Goal: Task Accomplishment & Management: Complete application form

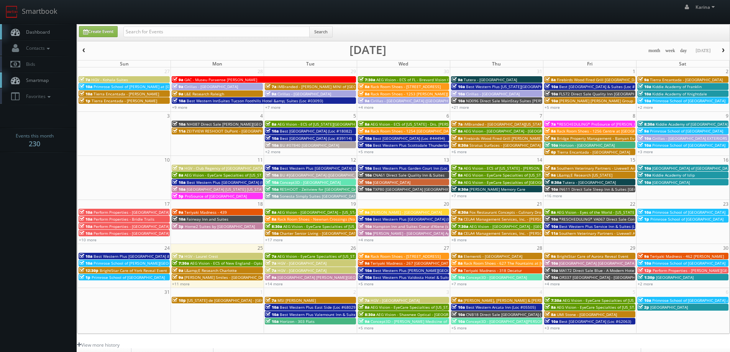
click at [48, 34] on span "Dashboard" at bounding box center [36, 32] width 28 height 7
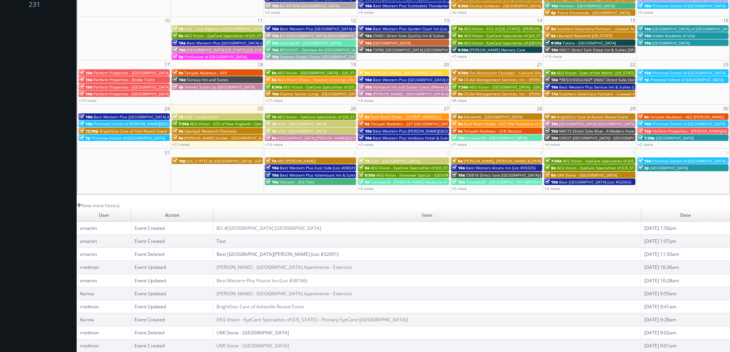
click at [226, 240] on link "Test" at bounding box center [221, 241] width 9 height 7
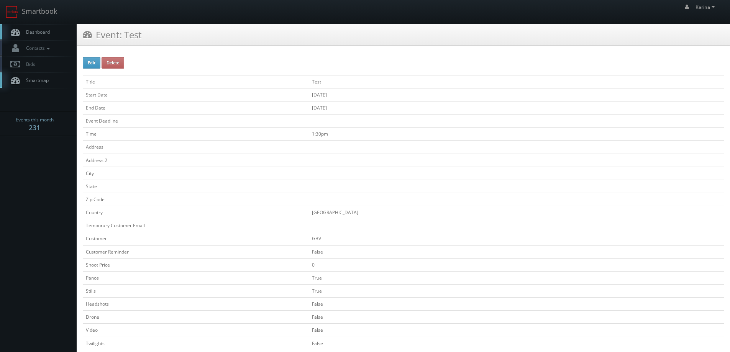
click at [34, 31] on span "Dashboard" at bounding box center [36, 32] width 28 height 7
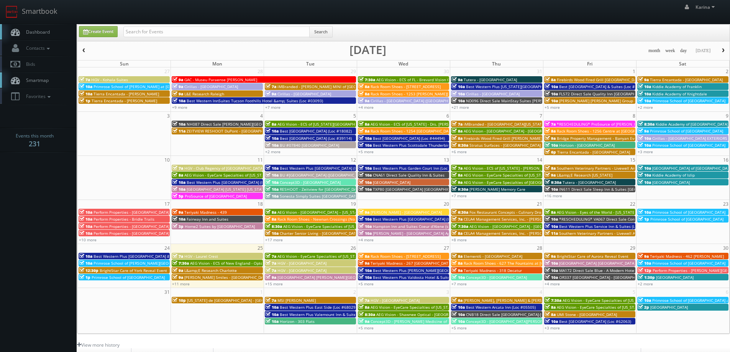
scroll to position [140, 0]
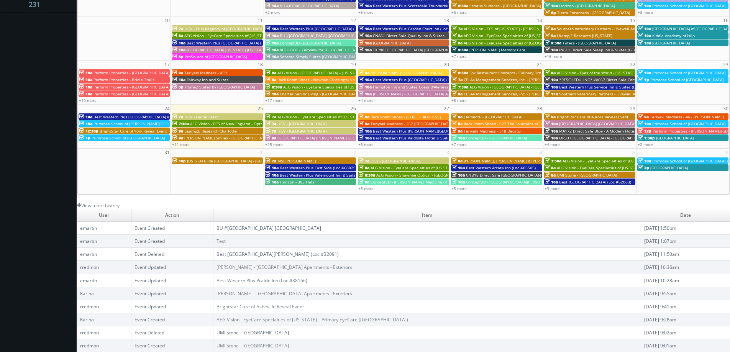
click at [278, 227] on link "BU #[GEOGRAPHIC_DATA] [GEOGRAPHIC_DATA]" at bounding box center [269, 228] width 105 height 7
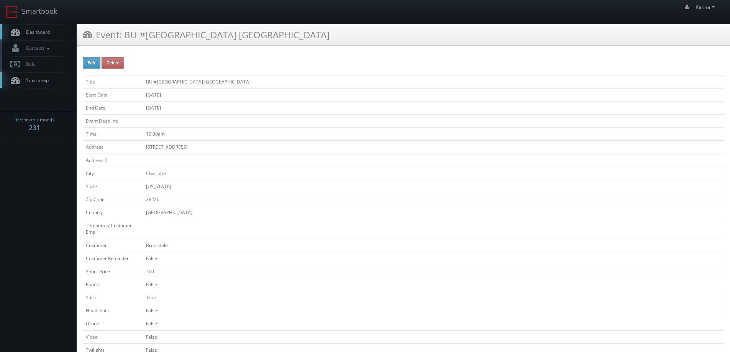
click at [28, 31] on span "Dashboard" at bounding box center [36, 32] width 28 height 7
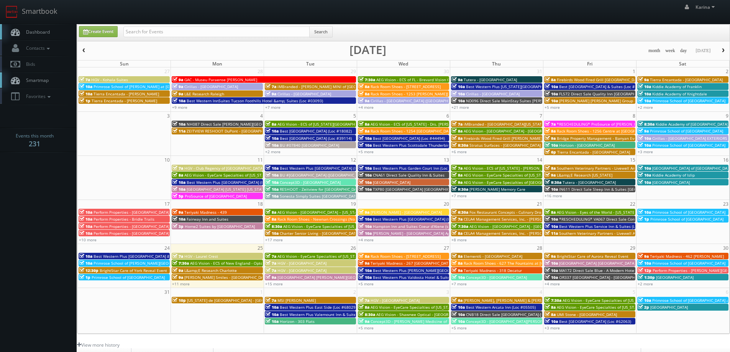
click at [50, 30] on link "Dashboard" at bounding box center [38, 32] width 77 height 16
click at [185, 283] on link "+11 more" at bounding box center [181, 283] width 18 height 5
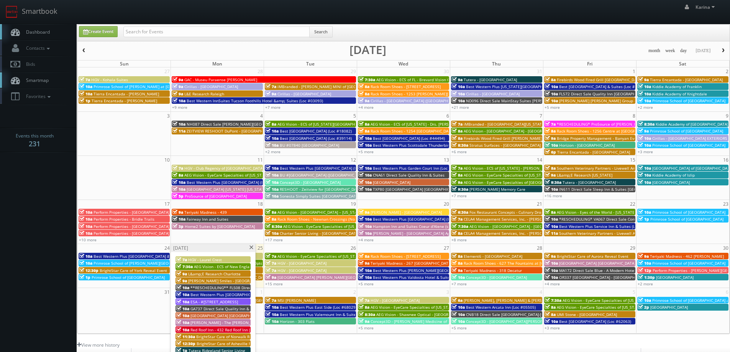
scroll to position [77, 0]
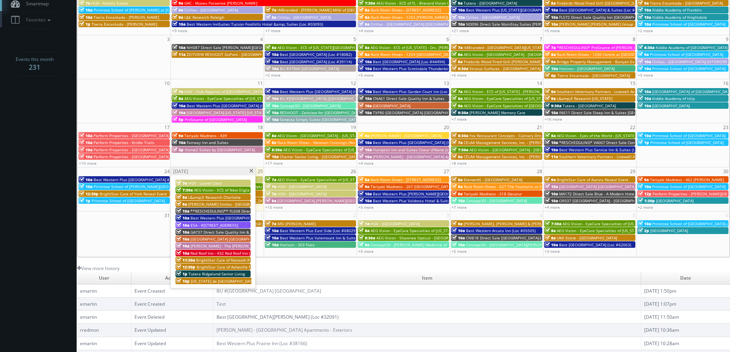
click at [230, 255] on span "Red Roof Inn - 432 Red Roof Inn [PERSON_NAME]" at bounding box center [235, 253] width 89 height 5
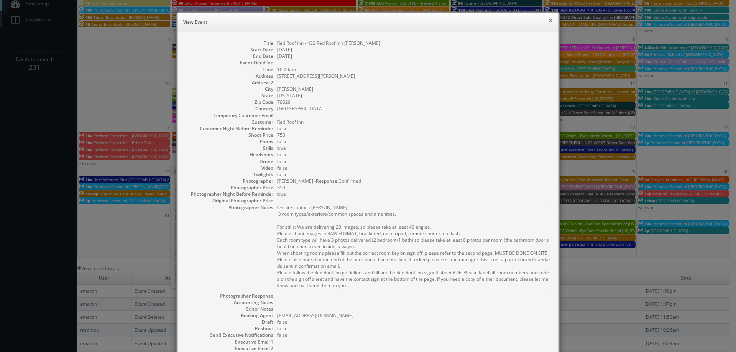
click at [548, 20] on button "×" at bounding box center [550, 20] width 5 height 5
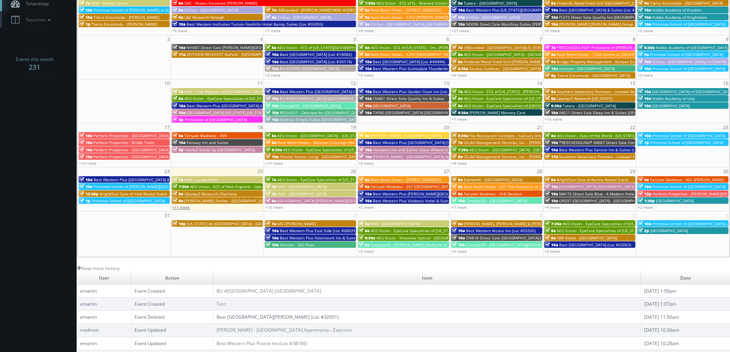
click at [186, 206] on link "+11 more" at bounding box center [181, 207] width 18 height 5
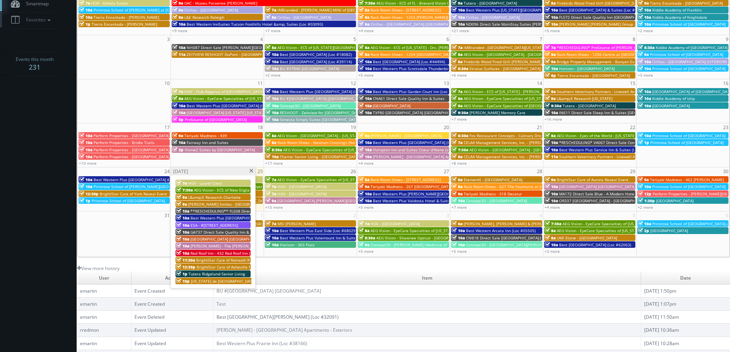
scroll to position [0, 0]
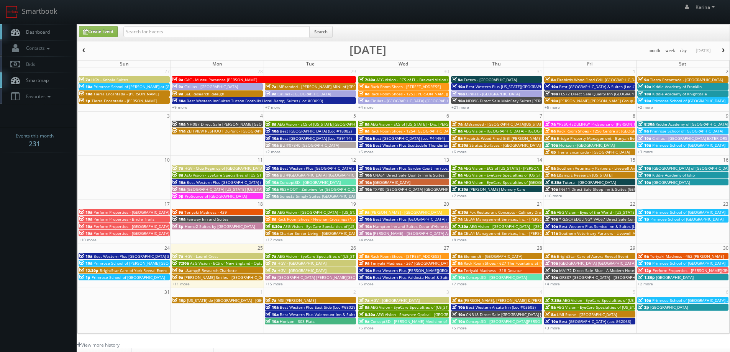
click at [40, 34] on span "Dashboard" at bounding box center [36, 32] width 28 height 7
click at [73, 347] on body "Smartbook Toggle Side Navigation Toggle Top Navigation [PERSON_NAME] [PERSON_NA…" at bounding box center [365, 246] width 730 height 492
click at [276, 284] on link "+15 more" at bounding box center [274, 283] width 18 height 5
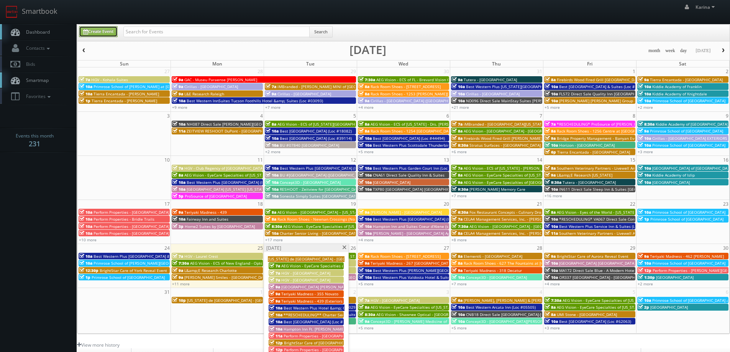
click at [112, 34] on link "Create Event" at bounding box center [98, 31] width 39 height 11
type input "08/25/2025"
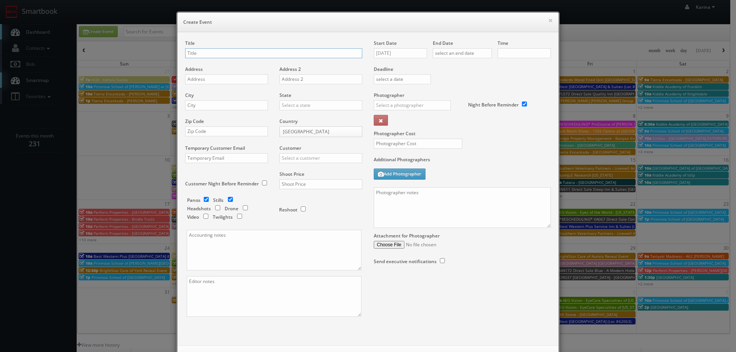
checkbox input "true"
type input "10:00am"
checkbox input "true"
click at [229, 54] on input "AEG Vision -" at bounding box center [273, 53] width 177 height 10
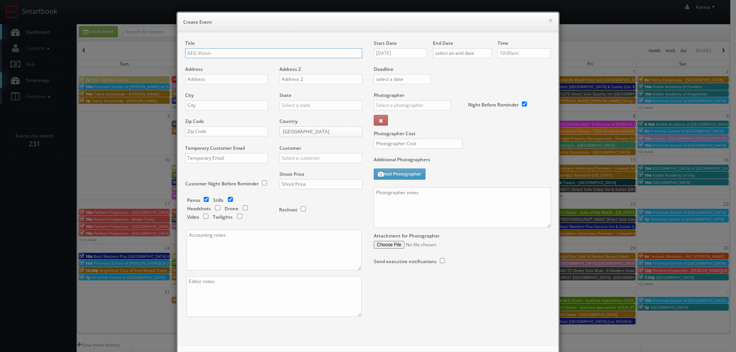
paste input "EyeCare Specialties of North Texas - Southwest Vision Center"
type input "AEG Vision - EyeCare Specialties of [GEOGRAPHIC_DATA][US_STATE] - [GEOGRAPHIC_D…"
click at [207, 75] on input "text" at bounding box center [226, 79] width 83 height 10
click at [193, 77] on input "text" at bounding box center [226, 79] width 83 height 10
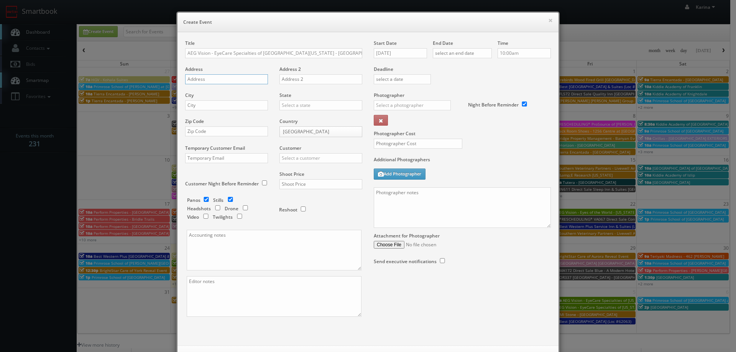
paste input "7728 Mid Cities Blvd"
type input "7728 Mid Cities Blvd"
click at [200, 105] on input "text" at bounding box center [226, 105] width 83 height 10
type input "North Richland Hills"
type input "[US_STATE]"
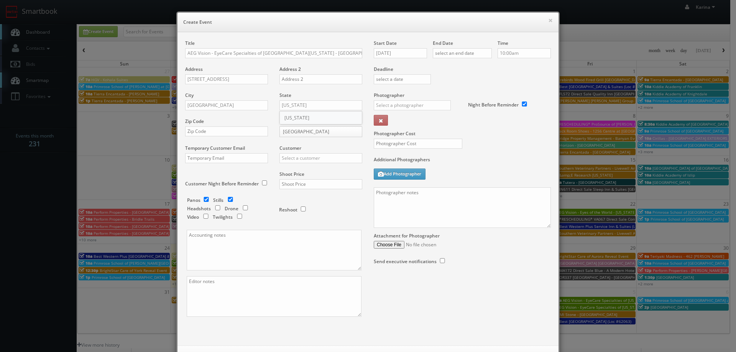
click at [299, 117] on div "[US_STATE]" at bounding box center [321, 118] width 82 height 13
click at [199, 135] on input "text" at bounding box center [226, 132] width 83 height 10
type input "76180"
click at [293, 155] on input "text" at bounding box center [321, 158] width 83 height 10
click at [290, 168] on div "AEG Vision" at bounding box center [321, 170] width 82 height 13
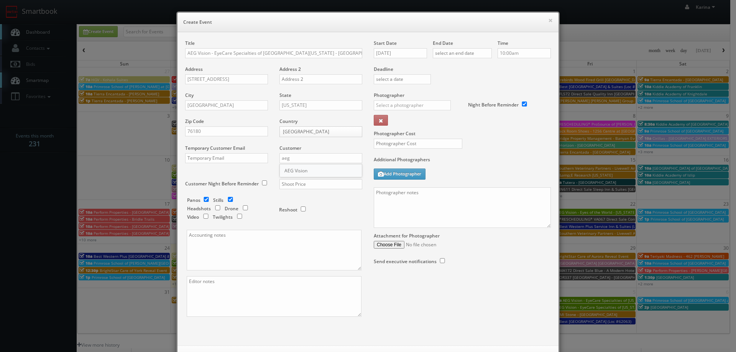
type input "AEG Vision"
click at [299, 183] on input "text" at bounding box center [321, 184] width 83 height 10
type input "600"
click at [216, 206] on input "checkbox" at bounding box center [218, 208] width 12 height 5
checkbox input "true"
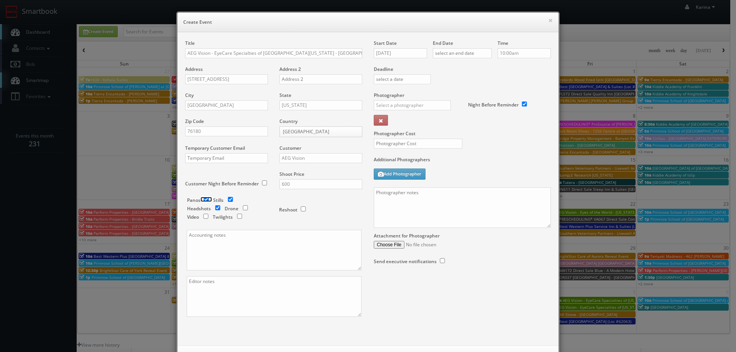
click at [202, 199] on input "checkbox" at bounding box center [207, 199] width 12 height 5
checkbox input "false"
click at [225, 201] on input "checkbox" at bounding box center [231, 199] width 12 height 5
checkbox input "false"
click at [398, 56] on input "08/25/2025" at bounding box center [400, 53] width 53 height 10
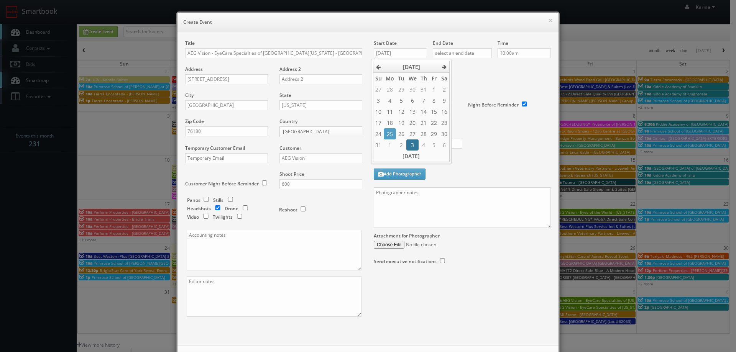
click at [412, 147] on td "3" at bounding box center [412, 145] width 12 height 11
type input "09/03/2025"
drag, startPoint x: 459, startPoint y: 54, endPoint x: 464, endPoint y: 57, distance: 6.0
click at [460, 55] on input "text" at bounding box center [462, 53] width 59 height 10
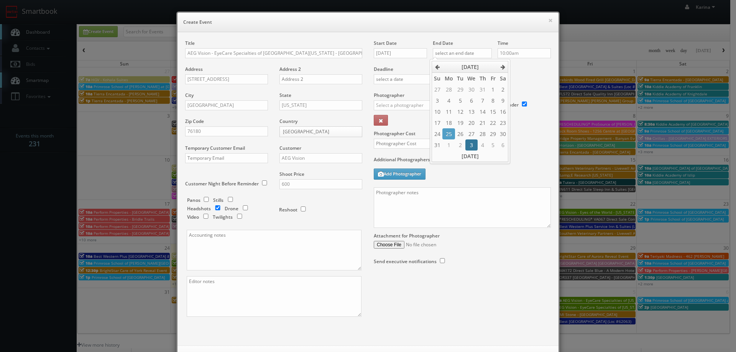
click at [469, 147] on td "3" at bounding box center [471, 145] width 12 height 11
type input "09/03/2025"
click at [532, 54] on input "10:00am" at bounding box center [524, 53] width 53 height 10
type input "7:30am"
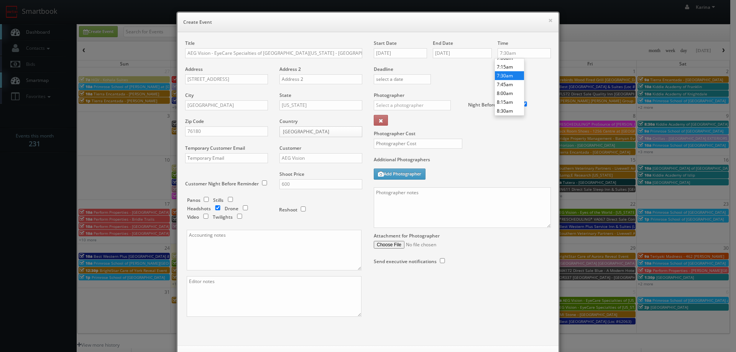
click at [510, 78] on li "7:30am" at bounding box center [509, 75] width 29 height 9
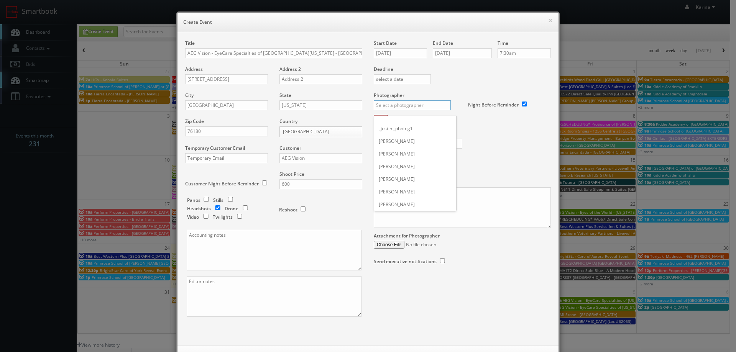
click at [382, 104] on input "text" at bounding box center [412, 105] width 77 height 10
click at [411, 125] on div "Steve Wheeler" at bounding box center [415, 122] width 82 height 13
type input "Steve Wheeler"
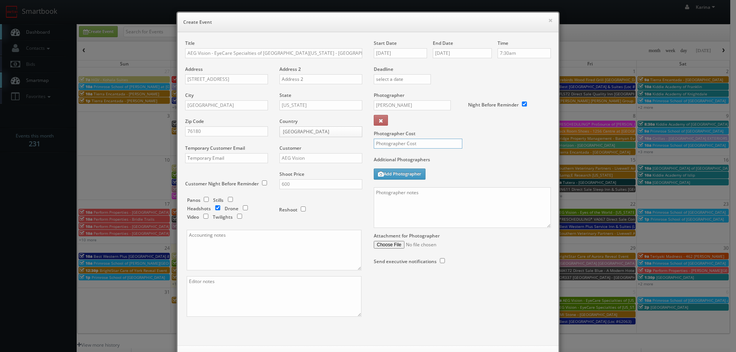
click at [408, 144] on input "text" at bounding box center [418, 144] width 89 height 10
type input "250"
click at [386, 190] on textarea at bounding box center [462, 207] width 177 height 41
paste textarea "Stills only. We need to deliver 5 stills to the client so we ask that you captu…"
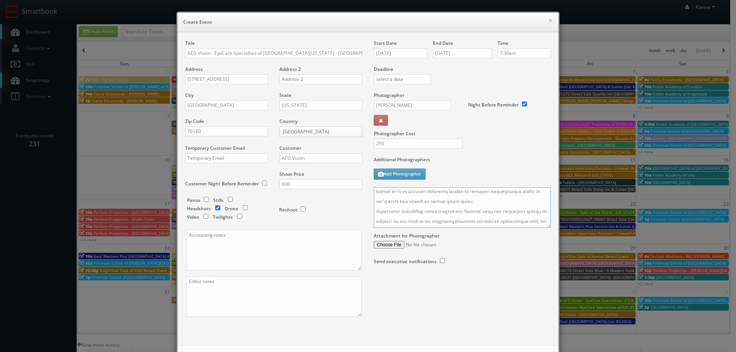
scroll to position [59, 0]
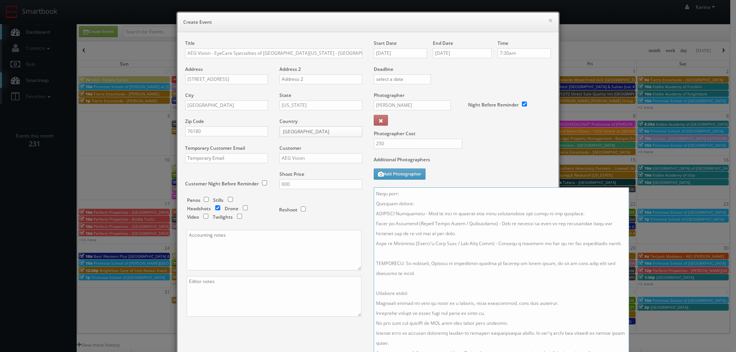
drag, startPoint x: 546, startPoint y: 226, endPoint x: 624, endPoint y: 354, distance: 149.7
click at [624, 352] on html "Smartbook Toggle Side Navigation Toggle Top Navigation Karina Karina Profile Lo…" at bounding box center [368, 246] width 736 height 492
drag, startPoint x: 403, startPoint y: 264, endPoint x: 360, endPoint y: 196, distance: 81.4
click at [360, 196] on div "Title AEG Vision - EyeCare Specialties of North Texas - Southwest Vision Center…" at bounding box center [367, 224] width 377 height 368
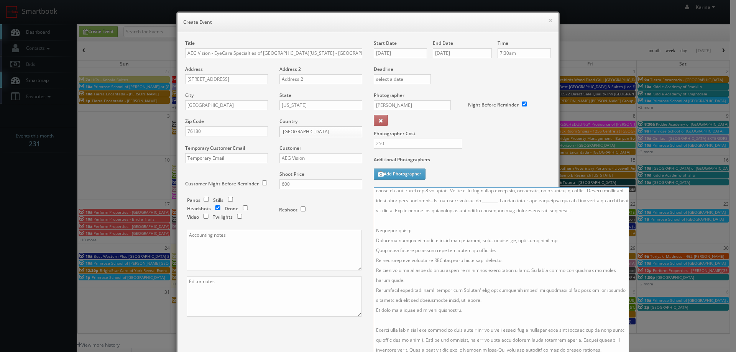
scroll to position [0, 0]
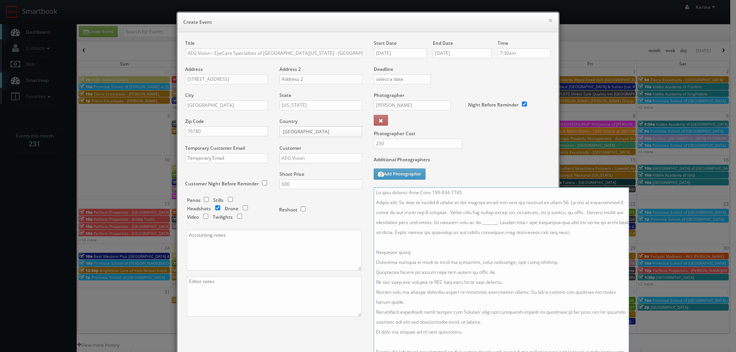
drag, startPoint x: 448, startPoint y: 212, endPoint x: 560, endPoint y: 204, distance: 112.7
click at [560, 204] on textarea at bounding box center [501, 271] width 255 height 168
click at [558, 201] on textarea at bounding box center [501, 271] width 255 height 168
click at [439, 201] on textarea at bounding box center [501, 271] width 255 height 168
drag, startPoint x: 449, startPoint y: 202, endPoint x: 437, endPoint y: 202, distance: 12.3
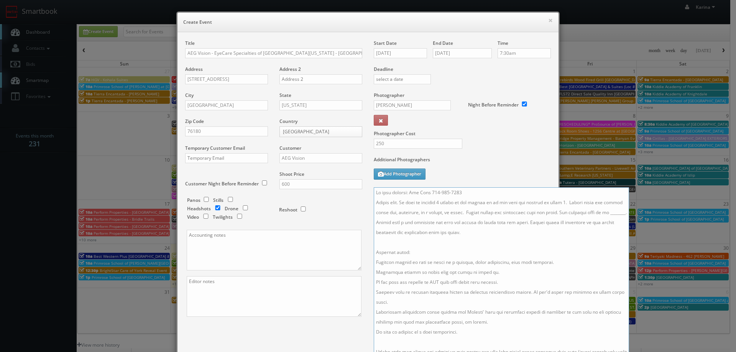
click at [437, 202] on textarea at bounding box center [501, 271] width 255 height 168
drag, startPoint x: 463, startPoint y: 213, endPoint x: 571, endPoint y: 204, distance: 108.1
click at [571, 204] on textarea at bounding box center [501, 271] width 255 height 168
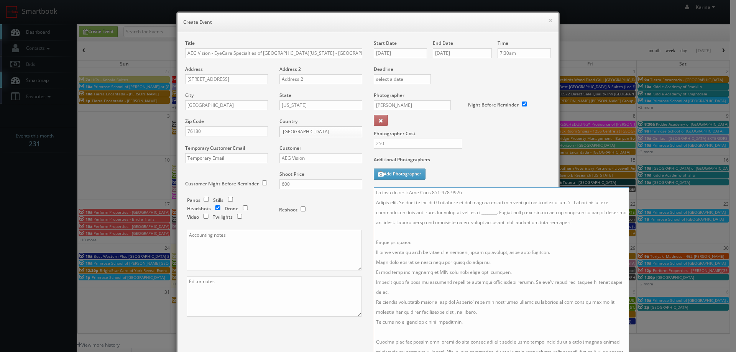
click at [426, 211] on textarea at bounding box center [501, 271] width 255 height 168
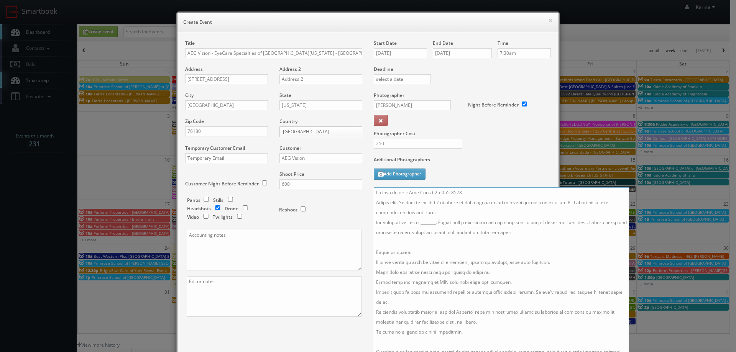
click at [441, 225] on textarea at bounding box center [501, 271] width 255 height 168
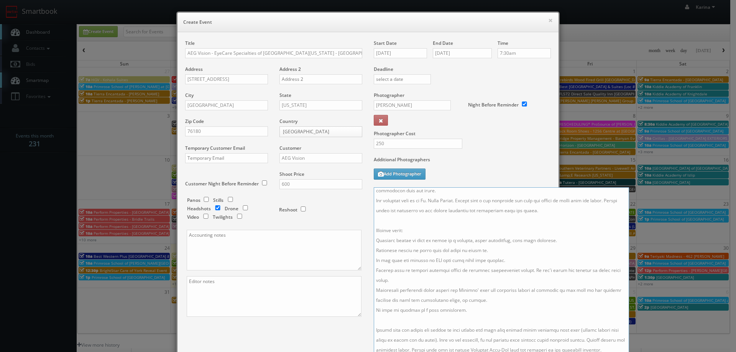
scroll to position [110, 0]
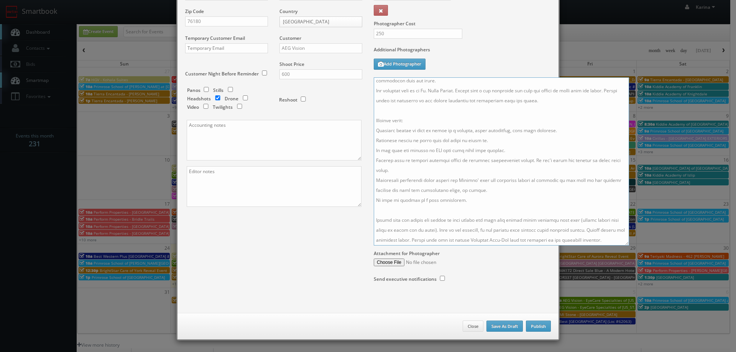
type textarea "On site contact: Ana Soto 682-559-8252 Stills only. We need to deliver 1 headsh…"
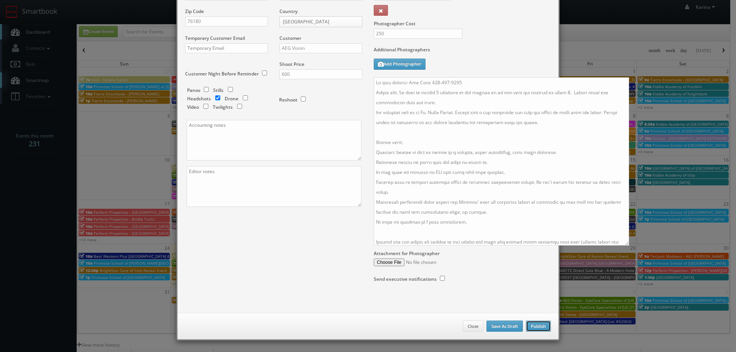
click at [526, 326] on button "Publish" at bounding box center [538, 327] width 25 height 12
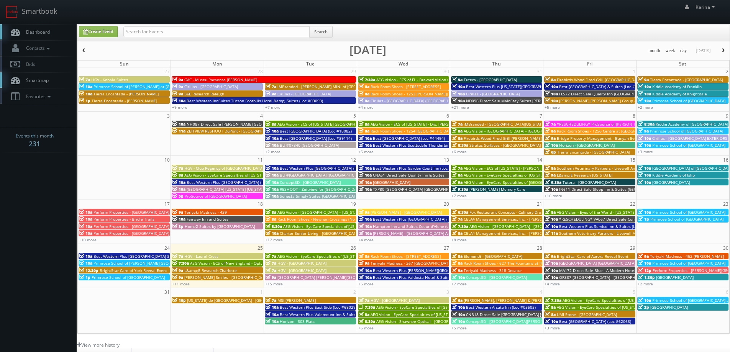
click at [46, 31] on span "Dashboard" at bounding box center [36, 32] width 28 height 7
click at [46, 34] on span "Dashboard" at bounding box center [36, 32] width 28 height 7
click at [47, 33] on span "Dashboard" at bounding box center [36, 32] width 28 height 7
click at [109, 34] on link "Create Event" at bounding box center [98, 31] width 39 height 11
type input "08/25/2025"
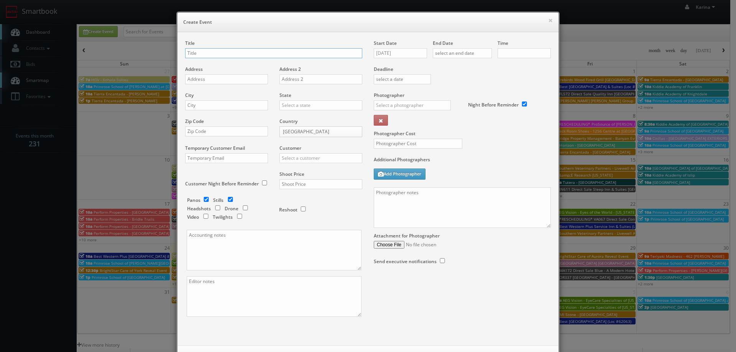
checkbox input "true"
type input "10:00am"
checkbox input "true"
click at [197, 57] on input "text" at bounding box center [273, 53] width 177 height 10
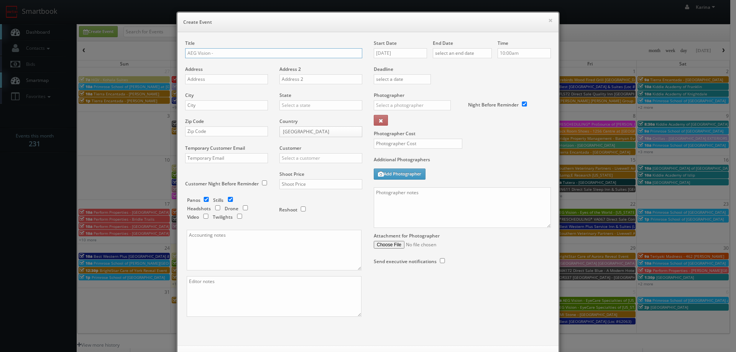
click at [232, 54] on input "AEG Vision -" at bounding box center [273, 53] width 177 height 10
paste input "Memorial Eye Center - Barker Cypress"
type input "AEG Vision - [GEOGRAPHIC_DATA] - [PERSON_NAME] Cypress"
click at [229, 78] on input "text" at bounding box center [226, 79] width 83 height 10
click at [206, 84] on div "Address" at bounding box center [229, 79] width 89 height 26
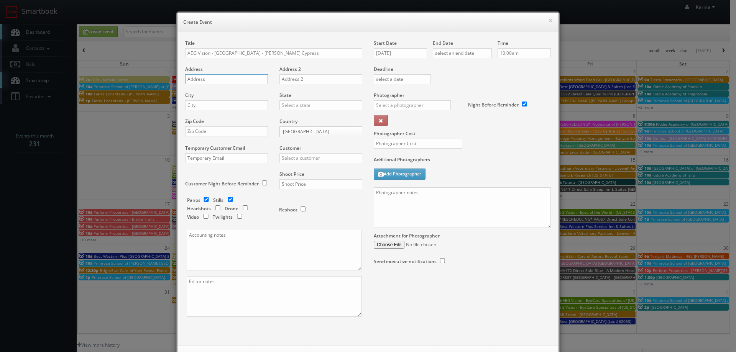
click at [204, 82] on input "text" at bounding box center [226, 79] width 83 height 10
paste input "12320 Barker Cypress Rd Suite 400"
type input "12320 Barker Cypress Rd Suite 400"
click at [209, 108] on input "text" at bounding box center [226, 105] width 83 height 10
type input "Cypress"
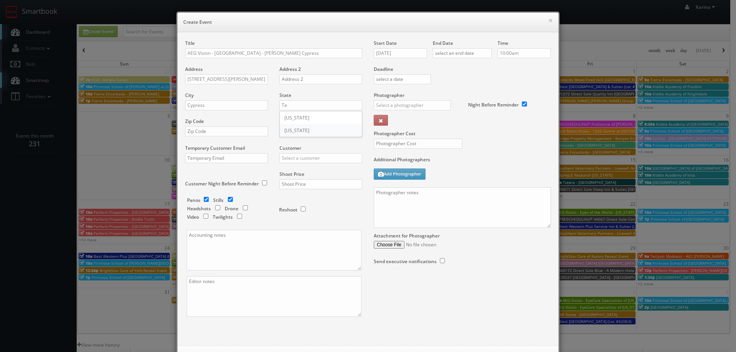
click at [298, 127] on div "[US_STATE]" at bounding box center [321, 130] width 82 height 13
type input "[US_STATE]"
click at [215, 133] on input "text" at bounding box center [226, 132] width 83 height 10
type input "77429"
click at [288, 156] on input "text" at bounding box center [321, 158] width 83 height 10
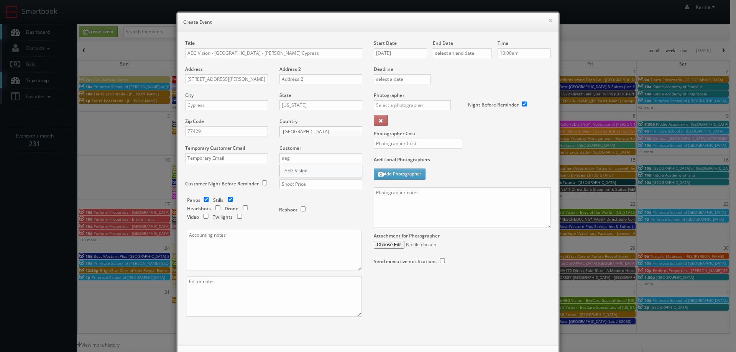
click at [291, 173] on div "AEG Vision" at bounding box center [321, 170] width 82 height 13
type input "AEG Vision"
click at [201, 200] on input "checkbox" at bounding box center [207, 199] width 12 height 5
checkbox input "false"
click at [214, 206] on input "checkbox" at bounding box center [218, 208] width 12 height 5
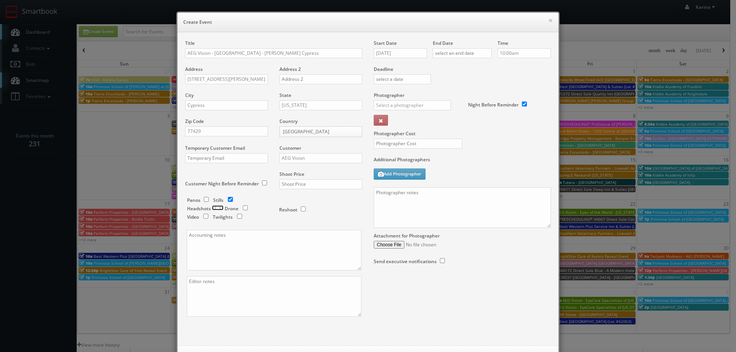
checkbox input "true"
click at [230, 199] on input "checkbox" at bounding box center [231, 199] width 12 height 5
checkbox input "false"
click at [397, 195] on textarea at bounding box center [462, 207] width 177 height 41
paste textarea "281-373-1020"
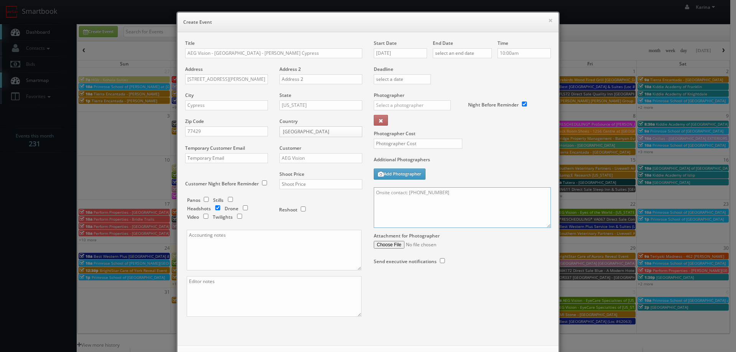
type textarea "Onsite contact: 281-373-1020"
click at [303, 183] on input "text" at bounding box center [321, 184] width 83 height 10
type input "600"
click at [405, 52] on input "08/25/2025" at bounding box center [400, 53] width 53 height 10
click at [440, 65] on th at bounding box center [444, 67] width 10 height 12
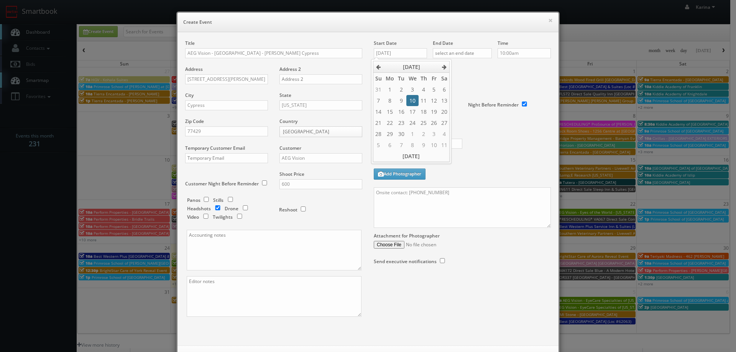
click at [409, 104] on td "10" at bounding box center [412, 100] width 12 height 11
type input "09/10/2025"
click at [441, 67] on th at bounding box center [444, 67] width 10 height 12
click at [380, 67] on icon at bounding box center [378, 66] width 5 height 5
click at [410, 101] on td "10" at bounding box center [412, 100] width 12 height 11
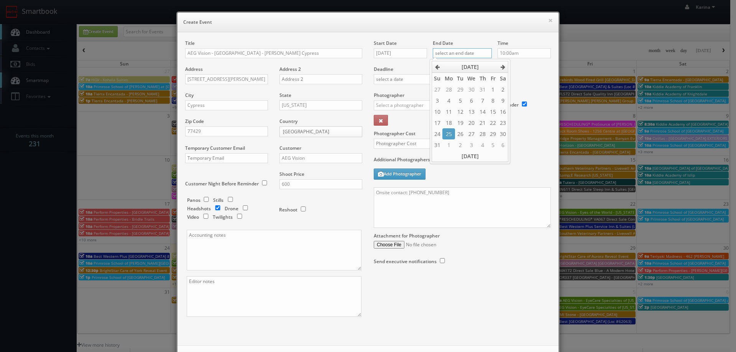
click at [459, 55] on input "text" at bounding box center [462, 53] width 59 height 10
click at [504, 69] on icon at bounding box center [503, 66] width 5 height 5
click at [472, 100] on td "10" at bounding box center [471, 100] width 12 height 11
type input "09/10/2025"
click at [522, 55] on input "10:00am" at bounding box center [524, 53] width 53 height 10
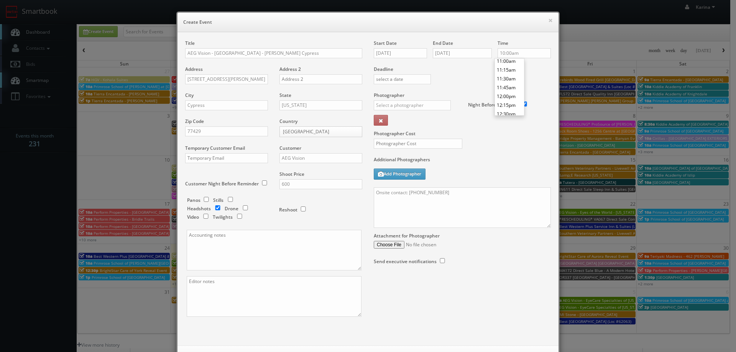
scroll to position [405, 0]
type input "12:45pm"
click at [512, 107] on li "12:45pm" at bounding box center [509, 107] width 29 height 9
click at [391, 107] on input "text" at bounding box center [412, 105] width 77 height 10
click at [398, 120] on div "Eddie Harper" at bounding box center [415, 122] width 82 height 13
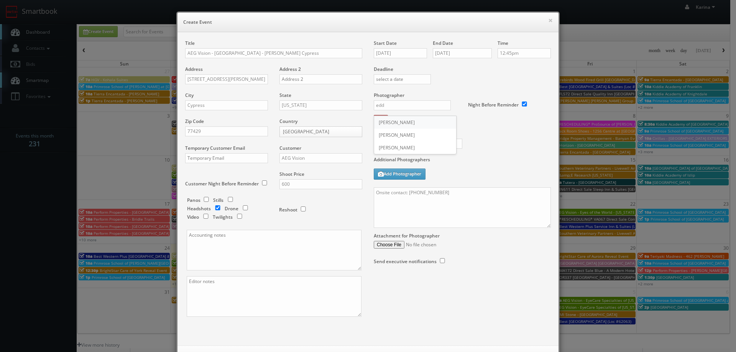
type input "Eddie Harper"
click at [403, 142] on input "text" at bounding box center [418, 144] width 89 height 10
type input "250"
click at [399, 201] on textarea "Onsite contact: 281-373-1020" at bounding box center [462, 207] width 177 height 41
paste textarea "Stills only. We need to deliver 5 stills to the client so we ask that you captu…"
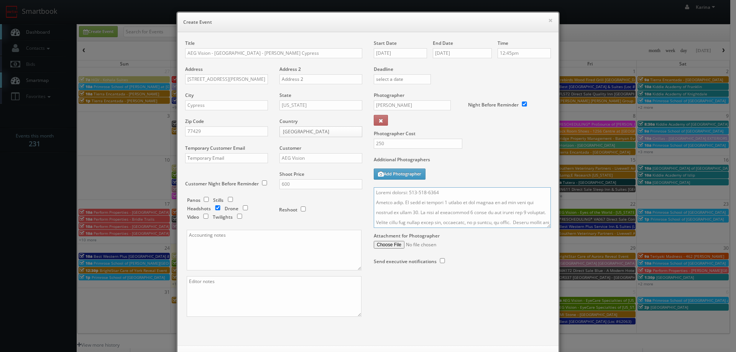
scroll to position [327, 0]
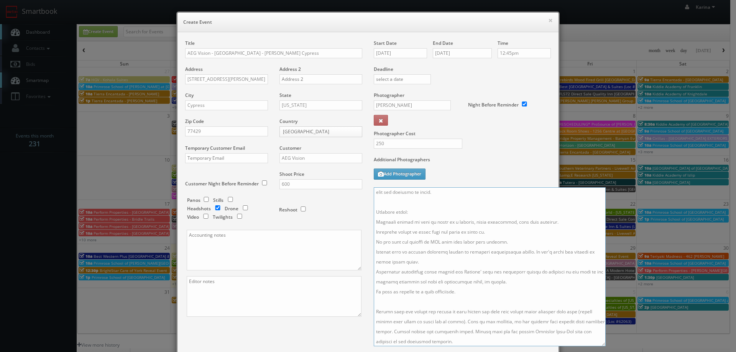
drag, startPoint x: 546, startPoint y: 226, endPoint x: 600, endPoint y: 345, distance: 131.3
click at [602, 346] on textarea at bounding box center [490, 266] width 232 height 159
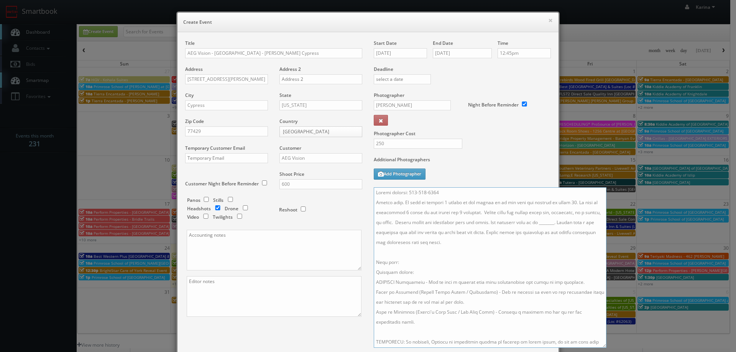
scroll to position [38, 0]
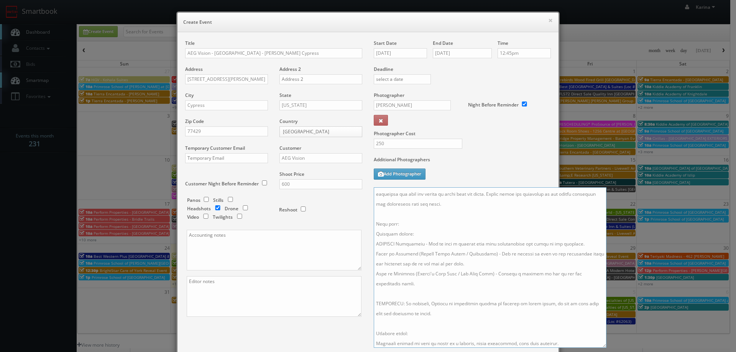
drag, startPoint x: 424, startPoint y: 312, endPoint x: 370, endPoint y: 219, distance: 107.2
click at [370, 219] on div "Start Date 09/10/2025 End Date 09/10/2025 Time 12:45pm Deadline Photographer Ed…" at bounding box center [462, 220] width 189 height 360
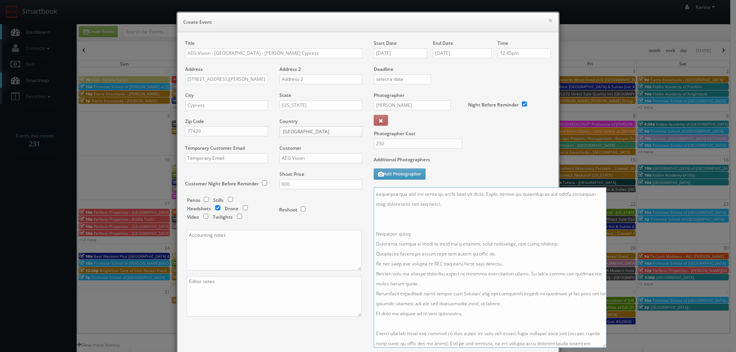
scroll to position [0, 0]
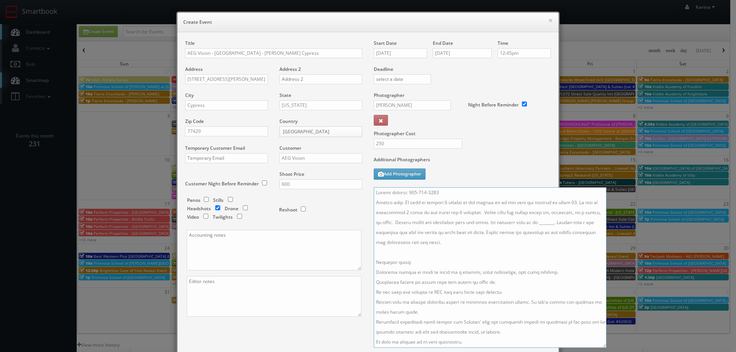
drag, startPoint x: 473, startPoint y: 213, endPoint x: 560, endPoint y: 201, distance: 87.5
click at [560, 201] on textarea at bounding box center [490, 267] width 233 height 161
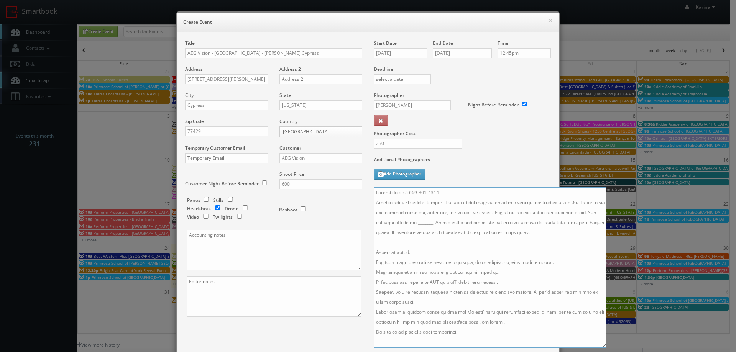
drag, startPoint x: 451, startPoint y: 202, endPoint x: 437, endPoint y: 202, distance: 13.4
click at [437, 202] on textarea at bounding box center [490, 267] width 233 height 161
drag, startPoint x: 444, startPoint y: 223, endPoint x: 451, endPoint y: 223, distance: 6.5
click at [445, 223] on textarea at bounding box center [490, 267] width 233 height 161
click at [495, 214] on textarea at bounding box center [490, 267] width 233 height 161
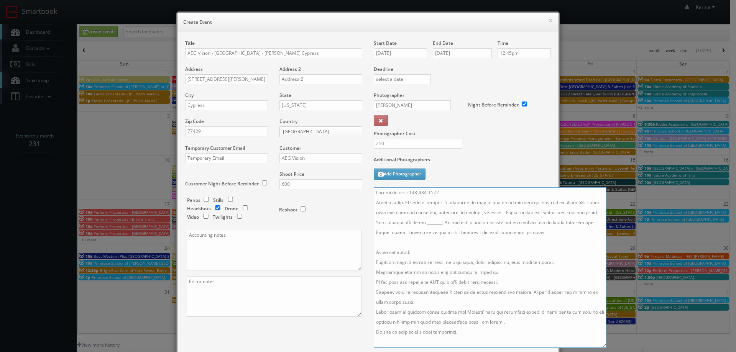
drag, startPoint x: 498, startPoint y: 213, endPoint x: 576, endPoint y: 203, distance: 78.1
click at [576, 203] on textarea at bounding box center [490, 267] width 233 height 161
click at [466, 212] on textarea at bounding box center [490, 267] width 233 height 161
drag, startPoint x: 402, startPoint y: 224, endPoint x: 408, endPoint y: 225, distance: 6.0
click at [403, 224] on textarea at bounding box center [490, 267] width 233 height 161
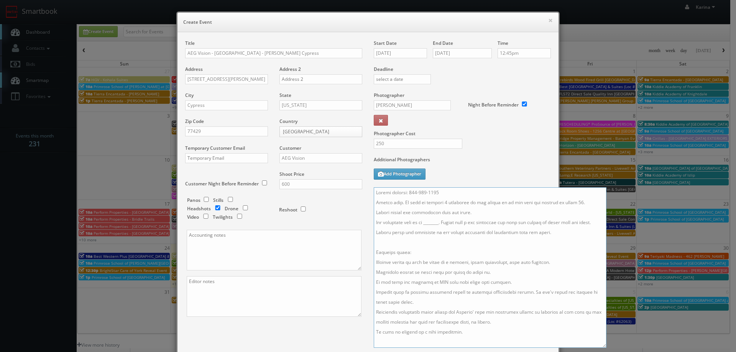
click at [441, 224] on textarea at bounding box center [490, 267] width 233 height 161
paste textarea "(2) Dr. Anthony Nguyen, Dr. Mimi Duong"
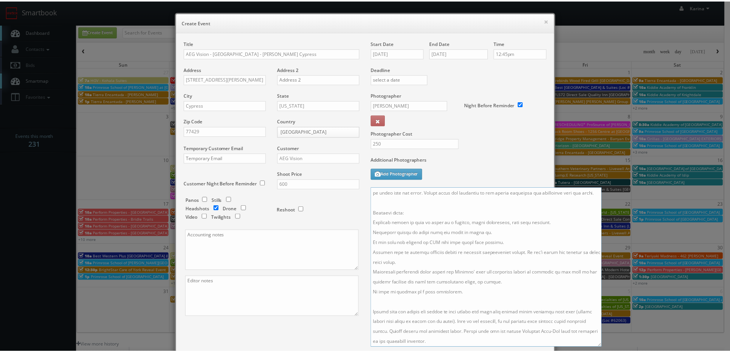
scroll to position [102, 0]
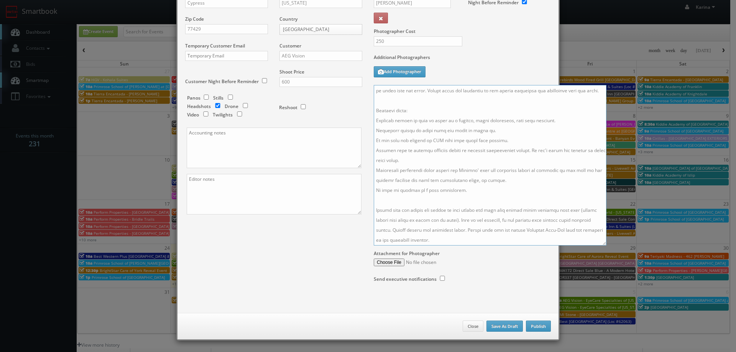
type textarea "Onsite contact: 281-373-1020 Stills only. We need to deliver 2 headshots to the…"
click at [535, 327] on button "Publish" at bounding box center [538, 327] width 25 height 12
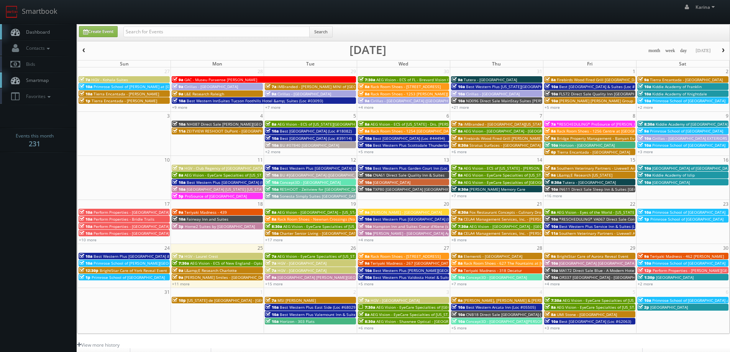
click at [38, 35] on span "Dashboard" at bounding box center [36, 32] width 28 height 7
click at [29, 30] on span "Dashboard" at bounding box center [36, 32] width 28 height 7
click at [34, 33] on span "Dashboard" at bounding box center [36, 32] width 28 height 7
click at [28, 35] on span "Dashboard" at bounding box center [36, 32] width 28 height 7
click at [39, 34] on span "Dashboard" at bounding box center [36, 32] width 28 height 7
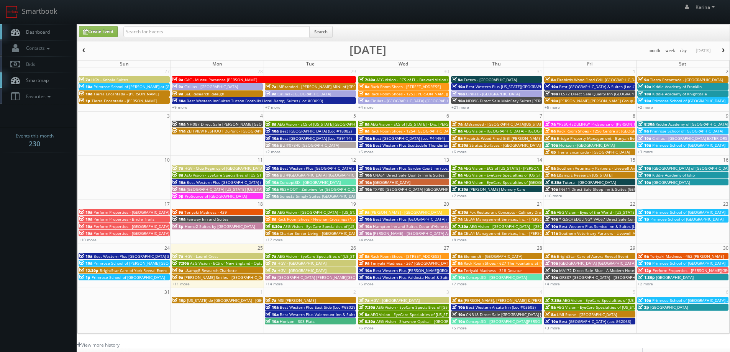
click at [723, 53] on button "button" at bounding box center [723, 51] width 13 height 10
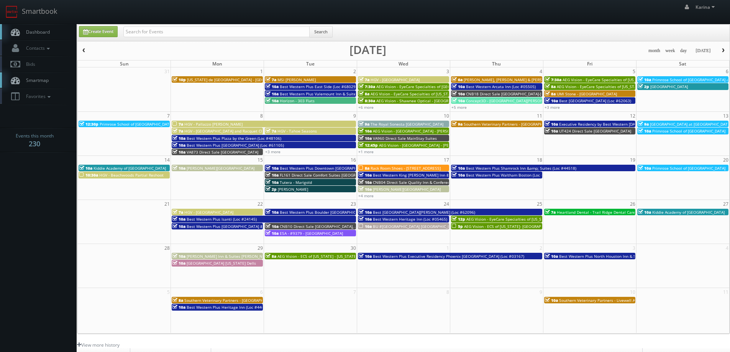
click at [84, 52] on span "button" at bounding box center [83, 50] width 5 height 5
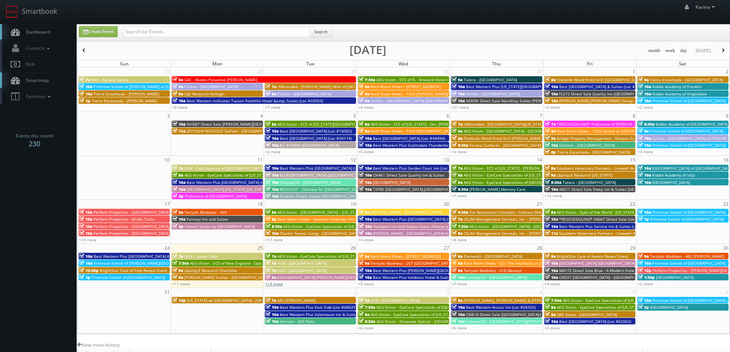
click at [271, 283] on link "+14 more" at bounding box center [274, 283] width 18 height 5
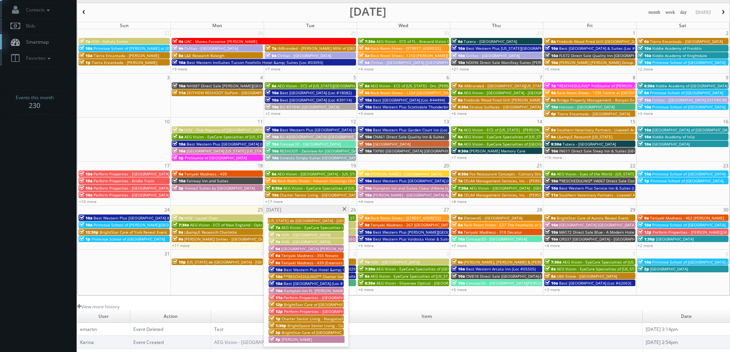
scroll to position [77, 0]
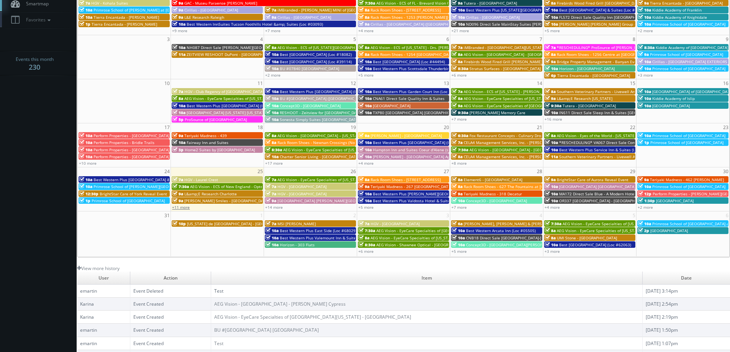
click at [187, 207] on link "+11 more" at bounding box center [181, 207] width 18 height 5
click at [369, 208] on link "+5 more" at bounding box center [366, 207] width 15 height 5
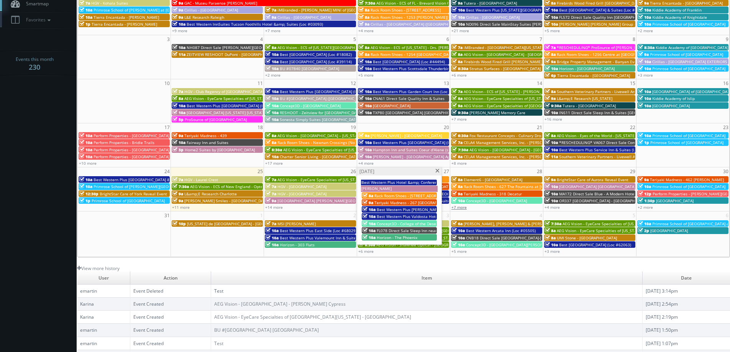
click at [459, 206] on link "+7 more" at bounding box center [459, 207] width 15 height 5
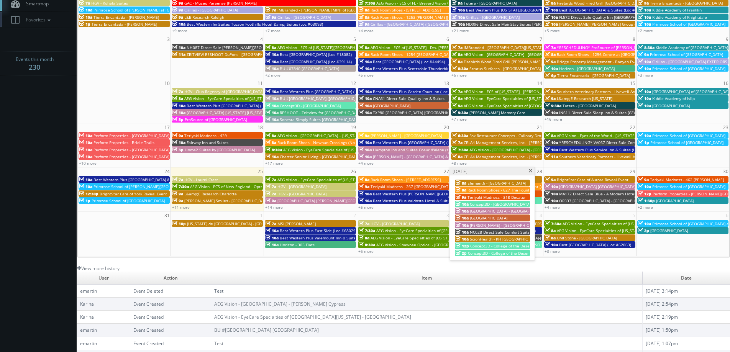
scroll to position [0, 0]
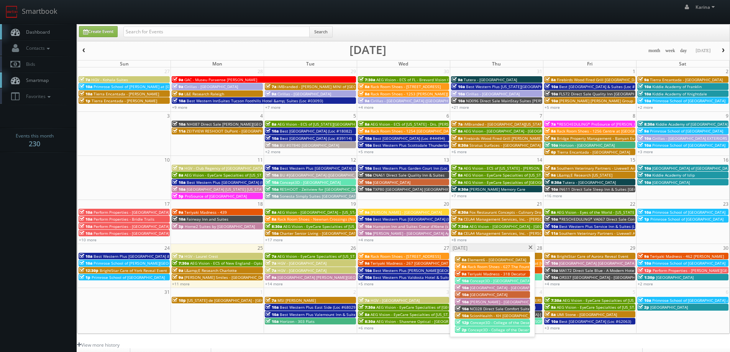
click at [721, 50] on span "button" at bounding box center [723, 50] width 5 height 5
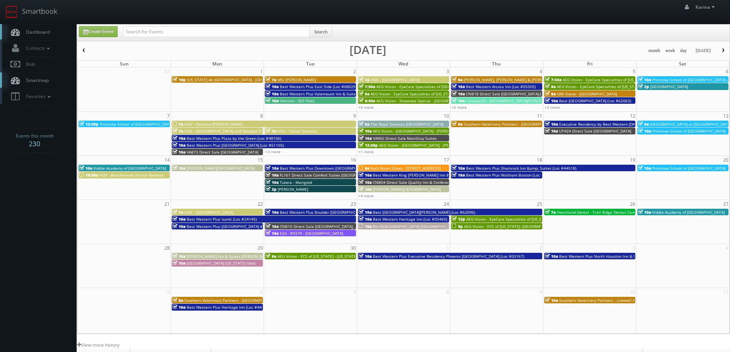
click at [480, 125] on span "Southern Veterinary Partners - Livewell Animal Hospital of St. Anthony" at bounding box center [526, 124] width 125 height 5
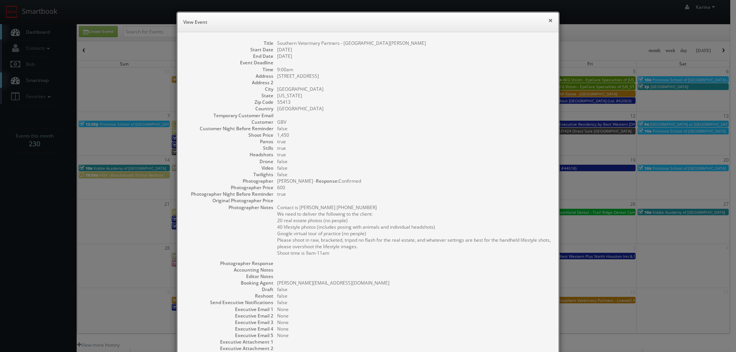
click at [548, 20] on button "×" at bounding box center [550, 20] width 5 height 5
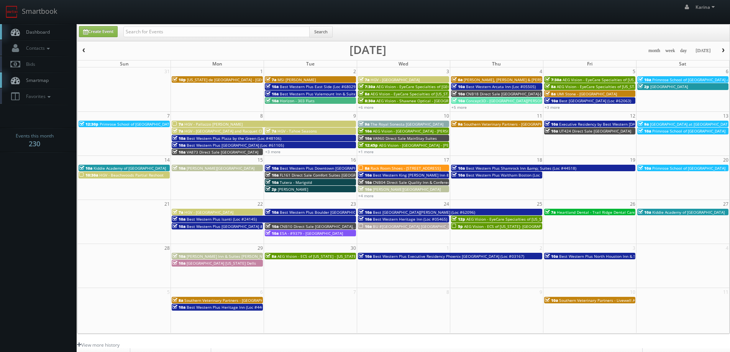
click at [39, 30] on span "Dashboard" at bounding box center [36, 32] width 28 height 7
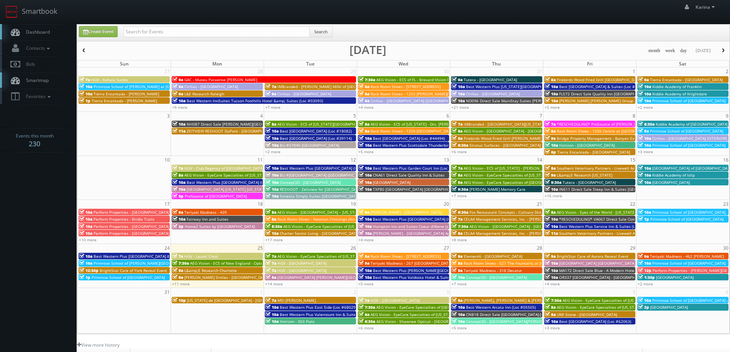
click at [50, 33] on link "Dashboard" at bounding box center [38, 32] width 77 height 16
click at [45, 33] on span "Dashboard" at bounding box center [36, 32] width 28 height 7
click at [42, 30] on span "Dashboard" at bounding box center [36, 32] width 28 height 7
click at [43, 30] on span "Dashboard" at bounding box center [36, 32] width 28 height 7
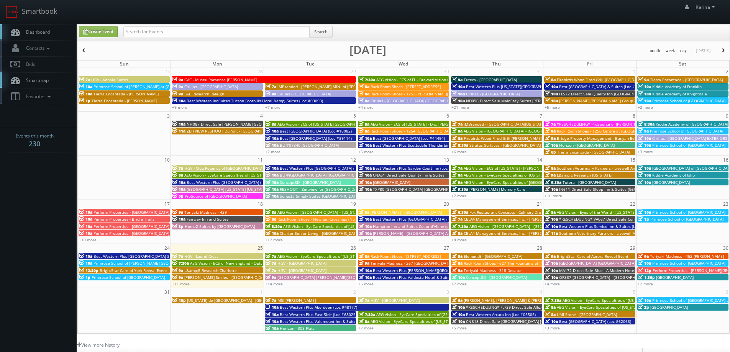
click at [37, 30] on span "Dashboard" at bounding box center [36, 32] width 28 height 7
click at [51, 32] on link "Dashboard" at bounding box center [38, 32] width 77 height 16
click at [35, 34] on span "Dashboard" at bounding box center [36, 32] width 28 height 7
click at [464, 241] on link "+8 more" at bounding box center [459, 239] width 15 height 5
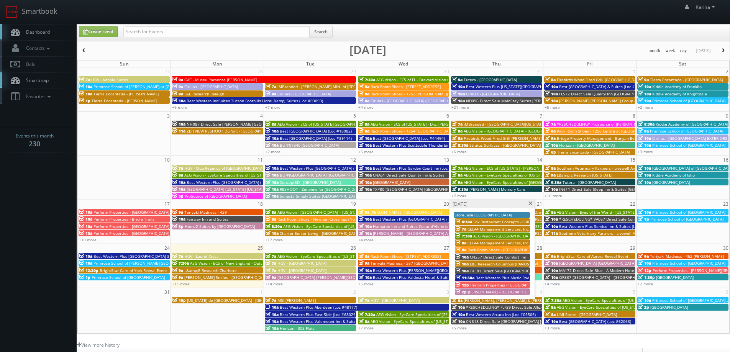
click at [476, 248] on span "Rack Room Shoes - [GEOGRAPHIC_DATA] (No Rush)" at bounding box center [514, 249] width 92 height 5
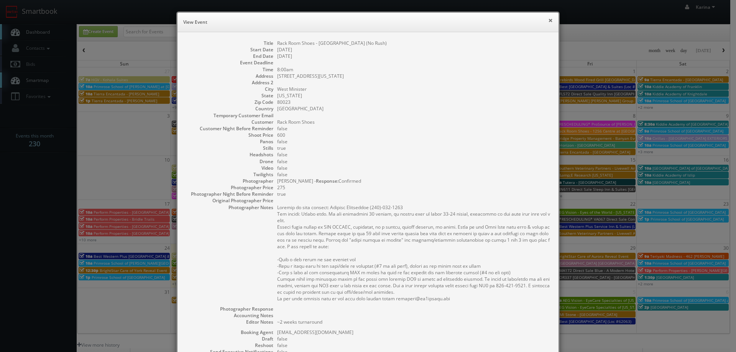
click at [549, 18] on button "×" at bounding box center [550, 20] width 5 height 5
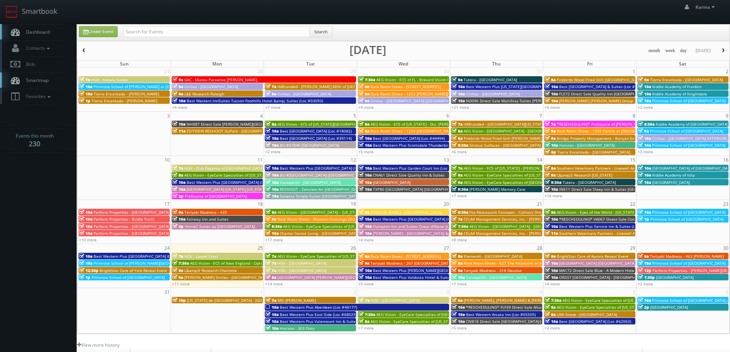
click at [36, 33] on span "Dashboard" at bounding box center [36, 32] width 28 height 7
click at [105, 33] on link "Create Event" at bounding box center [98, 31] width 39 height 11
type input "[DATE]"
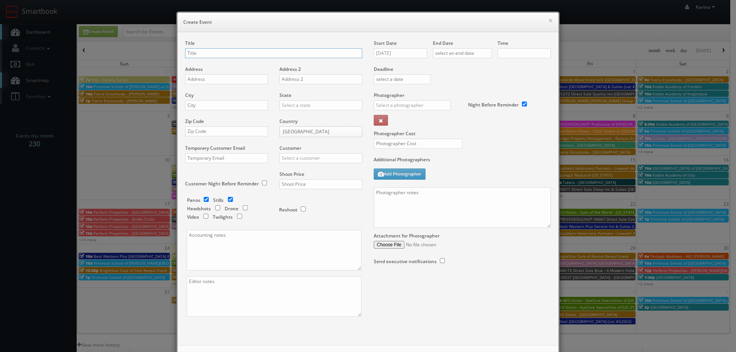
checkbox input "true"
type input "10:00am"
checkbox input "true"
type input "Kiddie Academy of [GEOGRAPHIC_DATA]"
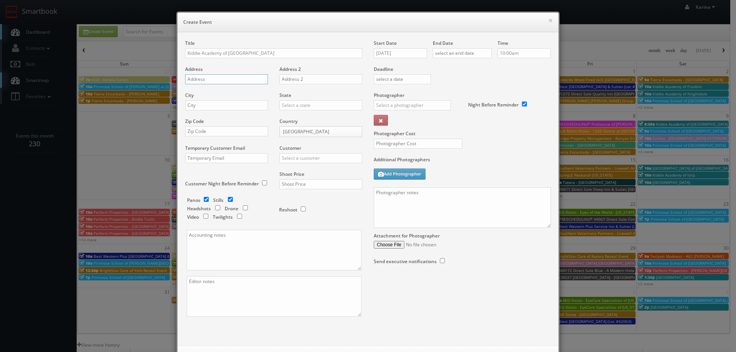
click at [211, 79] on input "text" at bounding box center [226, 79] width 83 height 10
paste input "400 SYCOLIN RD SE"
type input "400 SYCOLIN RD SE"
click at [200, 105] on input "text" at bounding box center [226, 105] width 83 height 10
type input "Leesburg"
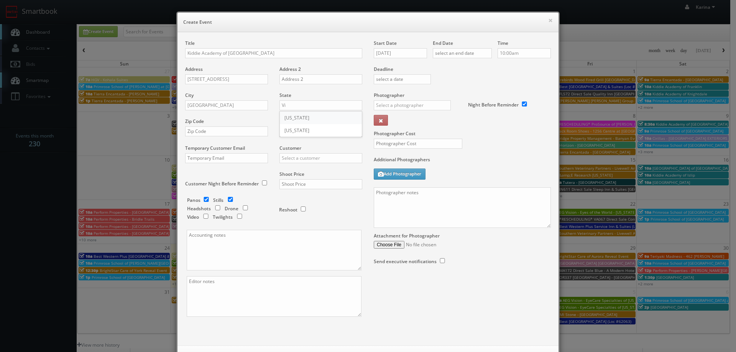
click at [293, 118] on div "[US_STATE]" at bounding box center [321, 118] width 82 height 13
type input "[US_STATE]"
click at [218, 132] on input "text" at bounding box center [226, 132] width 83 height 10
type input "20175"
click at [304, 156] on input "text" at bounding box center [321, 158] width 83 height 10
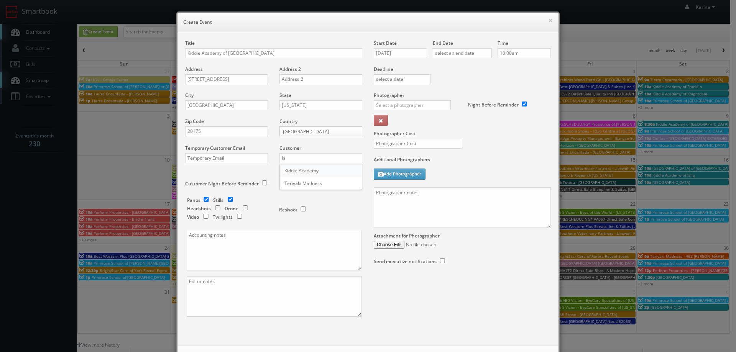
click at [306, 168] on div "Kiddie Academy" at bounding box center [321, 170] width 82 height 13
type input "Kiddie Academy"
click at [204, 198] on input "checkbox" at bounding box center [207, 199] width 12 height 5
checkbox input "false"
click at [289, 186] on input "text" at bounding box center [321, 184] width 83 height 10
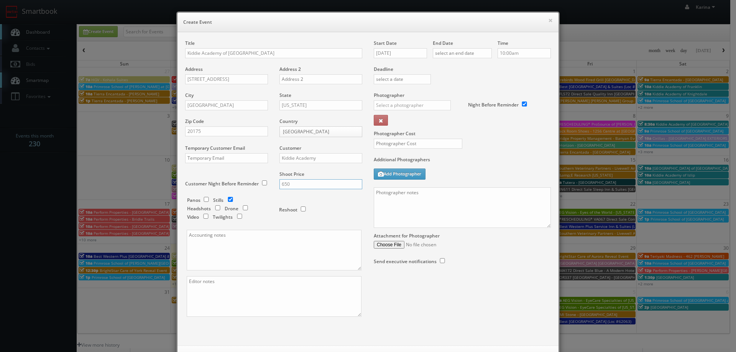
type input "650"
click at [405, 53] on input "08/25/2025" at bounding box center [400, 53] width 53 height 10
click at [442, 66] on icon at bounding box center [444, 66] width 5 height 5
click at [439, 113] on td "20" at bounding box center [444, 111] width 10 height 11
type input "09/20/2025"
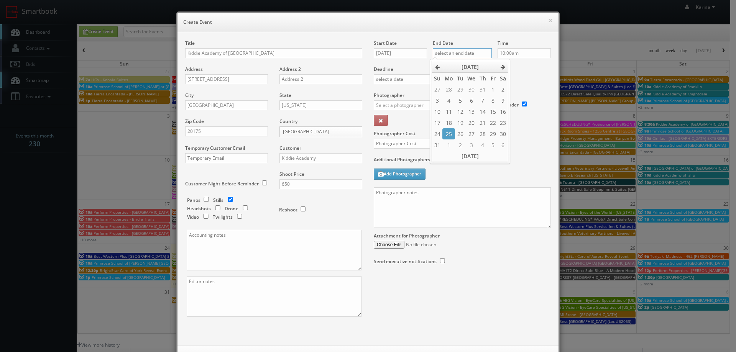
click at [439, 51] on input "text" at bounding box center [462, 53] width 59 height 10
click at [498, 65] on th "[DATE]" at bounding box center [470, 67] width 56 height 12
click at [447, 130] on span "Sep" at bounding box center [443, 130] width 16 height 21
click at [501, 113] on td "20" at bounding box center [503, 111] width 10 height 11
type input "09/20/2025"
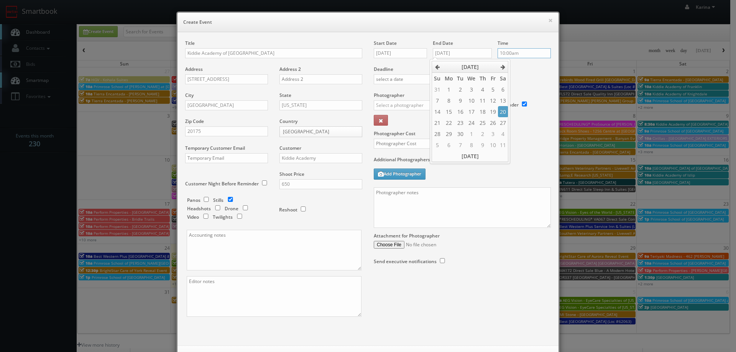
click at [516, 54] on input "10:00am" at bounding box center [524, 53] width 53 height 10
click at [543, 78] on div "Deadline" at bounding box center [462, 66] width 189 height 52
click at [396, 108] on input "text" at bounding box center [412, 105] width 77 height 10
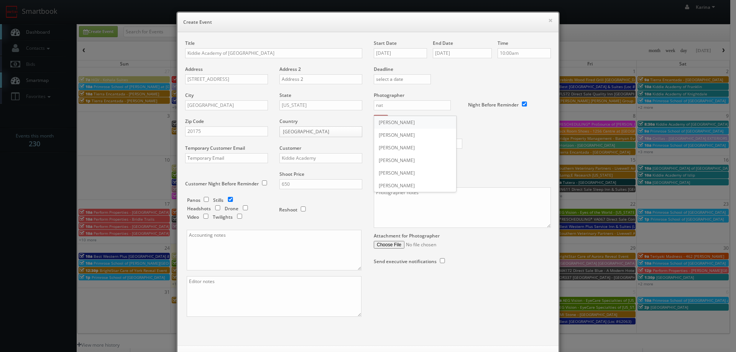
click at [400, 124] on div "Natalia Scrimgeour" at bounding box center [415, 122] width 82 height 13
type input "Natalia Scrimgeour"
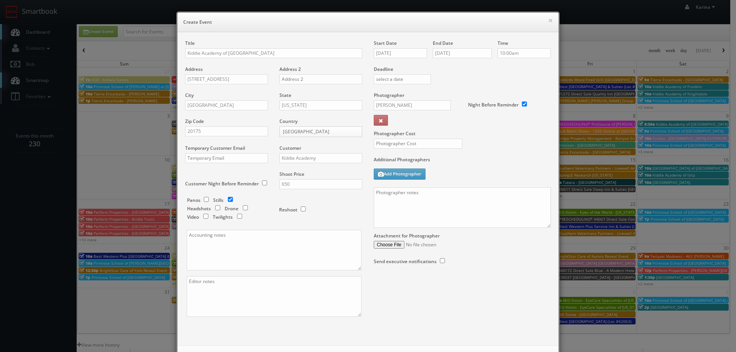
drag, startPoint x: 408, startPoint y: 151, endPoint x: 408, endPoint y: 145, distance: 6.1
click at [408, 146] on div at bounding box center [415, 148] width 94 height 18
click at [417, 143] on input "text" at bounding box center [418, 144] width 89 height 10
type input "275"
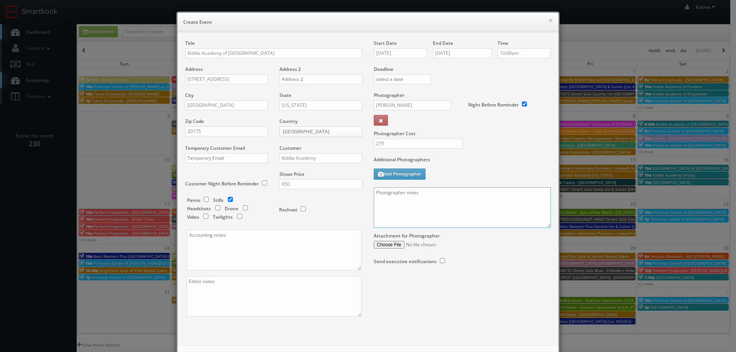
click at [386, 193] on textarea at bounding box center [462, 207] width 177 height 41
click at [440, 195] on textarea "On site contact: Madhu -" at bounding box center [462, 207] width 177 height 41
paste textarea "919.457.6753"
paste textarea "Stills only. We need to deliver 20 stills to the client so we ask that you take…"
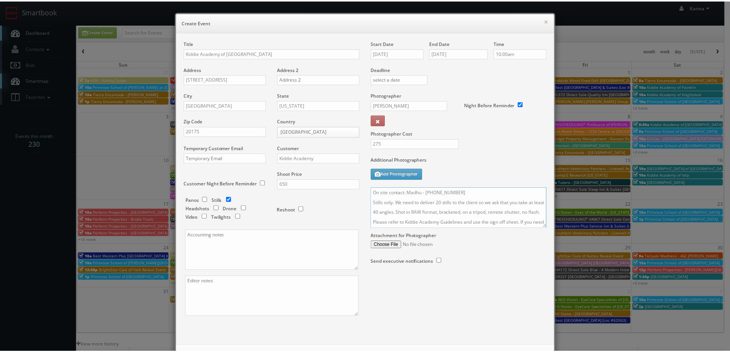
scroll to position [33, 0]
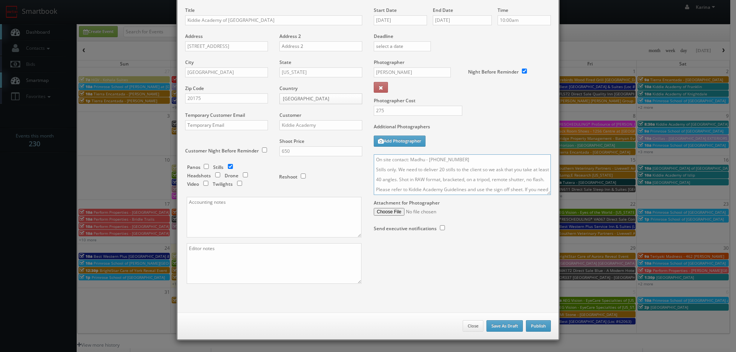
type textarea "On site contact: Madhu - 919.457.6753 Stills only. We need to deliver 20 stills…"
click at [542, 327] on button "Publish" at bounding box center [538, 327] width 25 height 12
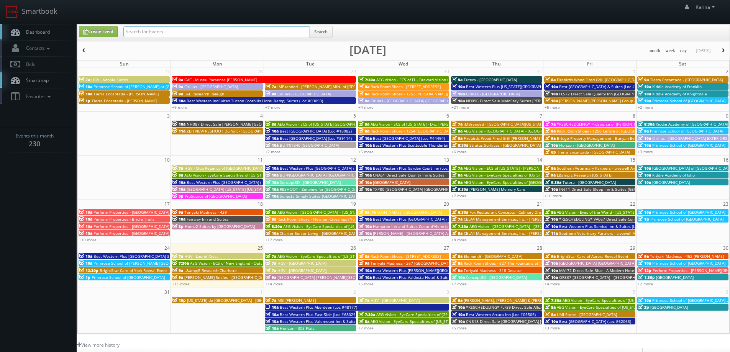
click at [144, 31] on input "text" at bounding box center [216, 31] width 186 height 11
type input "moorefield"
click at [682, 182] on span "[GEOGRAPHIC_DATA]" at bounding box center [672, 182] width 38 height 5
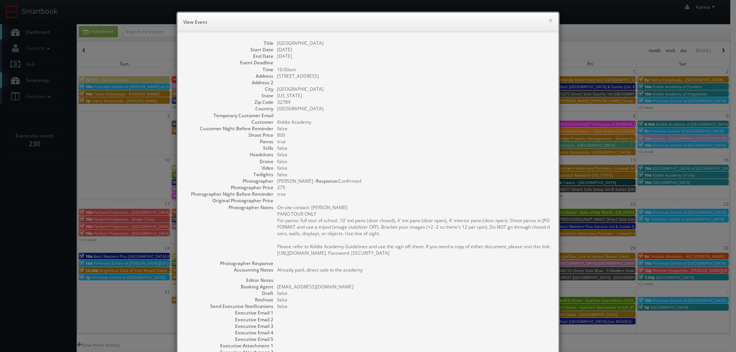
click at [694, 202] on div "× View Event Title [GEOGRAPHIC_DATA] Start Date [DATE] End Date [DATE] Event De…" at bounding box center [368, 176] width 736 height 352
click at [548, 18] on button "×" at bounding box center [550, 20] width 5 height 5
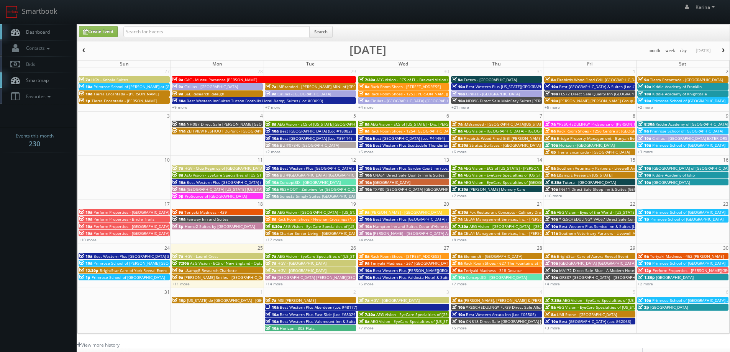
click at [669, 173] on span "Kiddie Academy of Islip" at bounding box center [674, 175] width 43 height 5
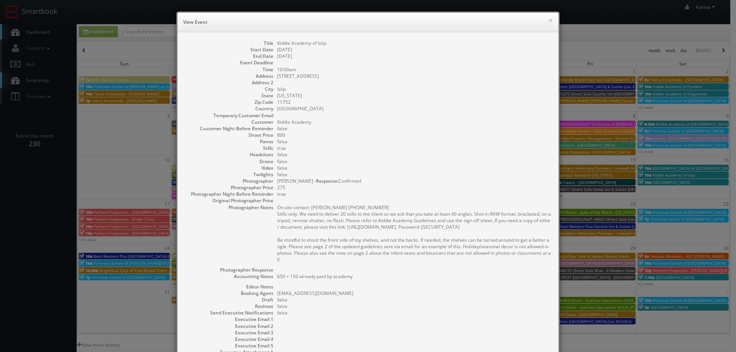
drag, startPoint x: 297, startPoint y: 264, endPoint x: 271, endPoint y: 216, distance: 54.0
click at [271, 216] on dl "Title Kiddie Academy of Islip Start Date [DATE] End Date [DATE] Event Deadline …" at bounding box center [368, 208] width 366 height 336
copy pre "Stills only. We need to deliver 20 stills to the client so we ask that you take…"
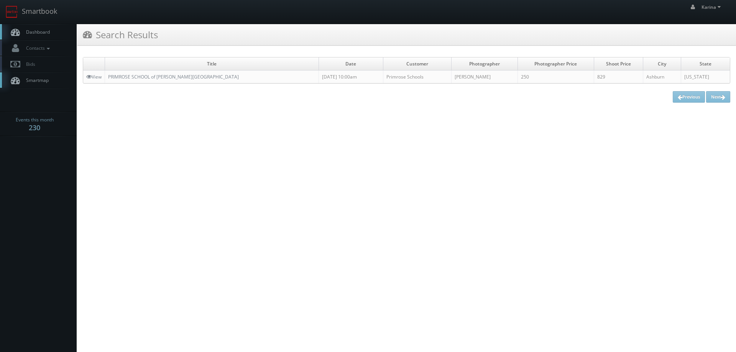
click at [50, 30] on link "Dashboard" at bounding box center [38, 32] width 77 height 16
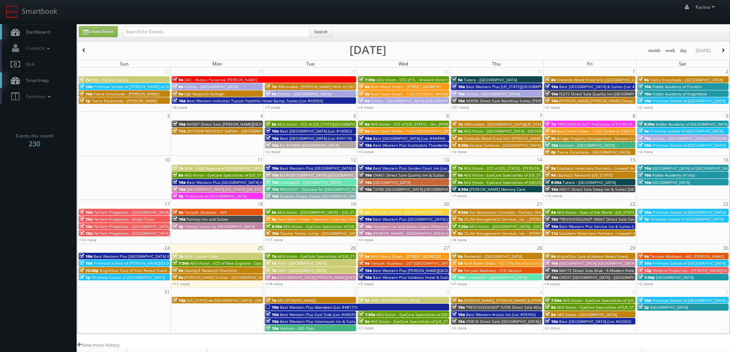
click at [31, 25] on link "Dashboard" at bounding box center [38, 32] width 77 height 16
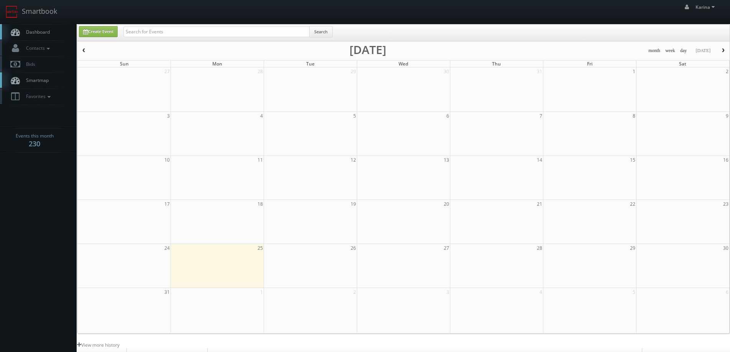
click at [35, 33] on span "Dashboard" at bounding box center [36, 32] width 28 height 7
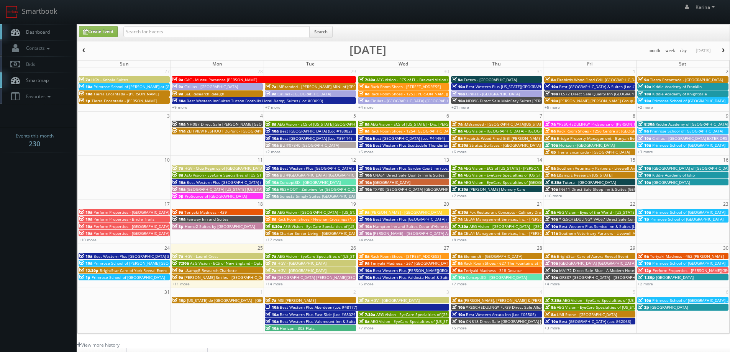
click at [42, 34] on span "Dashboard" at bounding box center [36, 32] width 28 height 7
click at [40, 33] on span "Dashboard" at bounding box center [36, 32] width 28 height 7
click at [35, 31] on span "Dashboard" at bounding box center [36, 32] width 28 height 7
